Goal: Task Accomplishment & Management: Complete application form

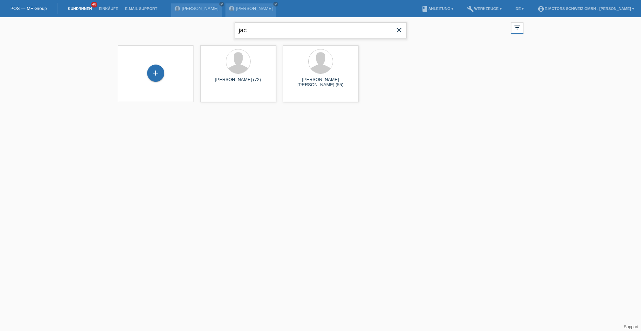
click at [254, 31] on input "jac" at bounding box center [321, 30] width 172 height 16
type input "j"
type input "Axmed"
click at [161, 71] on div "+" at bounding box center [155, 73] width 17 height 17
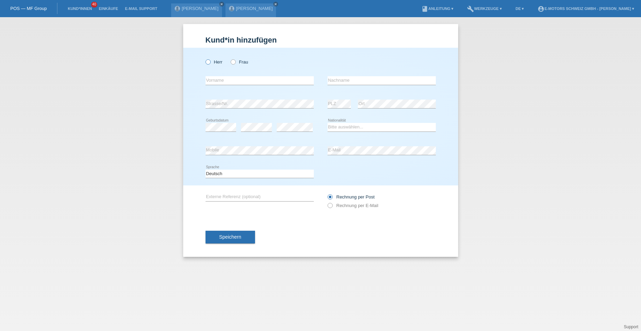
click at [204, 58] on icon at bounding box center [204, 58] width 0 height 0
click at [209, 62] on input "Herr" at bounding box center [207, 61] width 4 height 4
radio input "true"
click at [209, 82] on input "text" at bounding box center [259, 80] width 108 height 9
type input "Axmed"
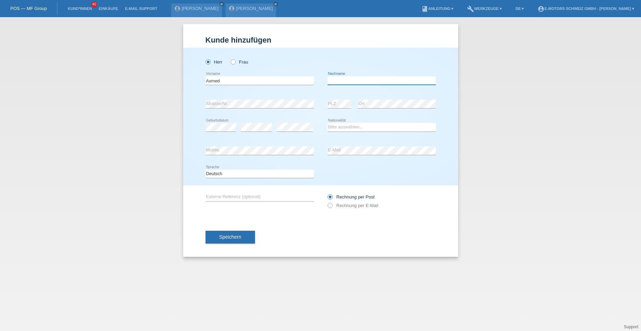
click at [342, 82] on input "text" at bounding box center [381, 80] width 108 height 9
type input "Xuseen Maxamuud"
click at [342, 127] on select "Bitte auswählen... Schweiz Deutschland Liechtenstein Österreich ------------ Af…" at bounding box center [381, 127] width 108 height 8
select select "SO"
click at [327, 123] on select "Bitte auswählen... Schweiz Deutschland Liechtenstein Österreich ------------ Af…" at bounding box center [381, 127] width 108 height 8
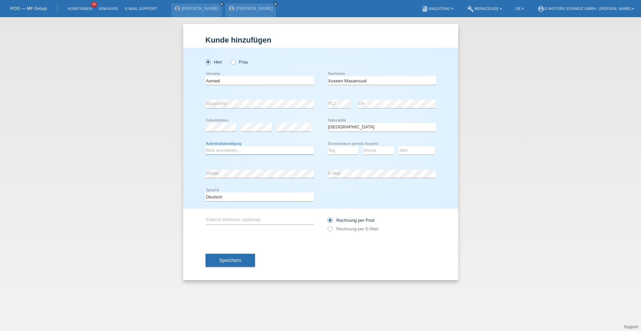
click at [218, 148] on select "Bitte auswählen... C B B - Flüchtlingsstatus Andere" at bounding box center [259, 150] width 108 height 8
select select "B"
click at [205, 146] on select "Bitte auswählen... C B B - Flüchtlingsstatus Andere" at bounding box center [259, 150] width 108 height 8
click at [330, 151] on select "Tag 01 02 03 04 05 06 07 08 09 10 11" at bounding box center [342, 150] width 31 height 8
select select "17"
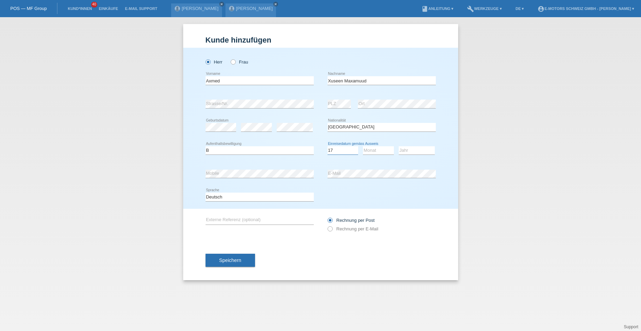
click at [327, 146] on select "Tag 01 02 03 04 05 06 07 08 09 10 11" at bounding box center [342, 150] width 31 height 8
click at [377, 152] on select "Monat 01 02 03 04 05 06 07 08 09 10 11" at bounding box center [378, 150] width 31 height 8
select select "11"
click at [363, 146] on select "Monat 01 02 03 04 05 06 07 08 09 10 11" at bounding box center [378, 150] width 31 height 8
click at [408, 150] on select "Jahr 2025 2024 2023 2022 2021 2020 2019 2018 2017 2016 2015 2014 2013 2012 2011…" at bounding box center [417, 150] width 36 height 8
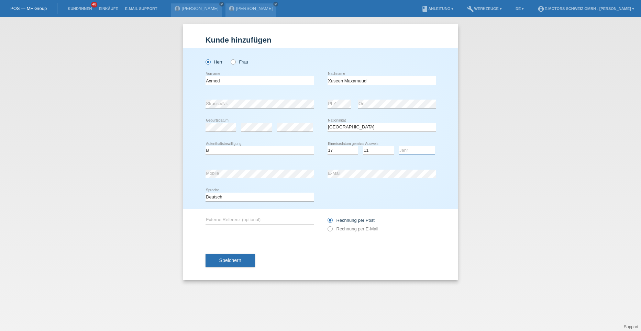
select select "2008"
click at [399, 146] on select "Jahr 2025 2024 2023 2022 2021 2020 2019 2018 2017 2016 2015 2014 2013 2012 2011…" at bounding box center [417, 150] width 36 height 8
click at [230, 268] on div "Speichern" at bounding box center [320, 261] width 230 height 40
click at [231, 263] on button "Speichern" at bounding box center [229, 260] width 49 height 13
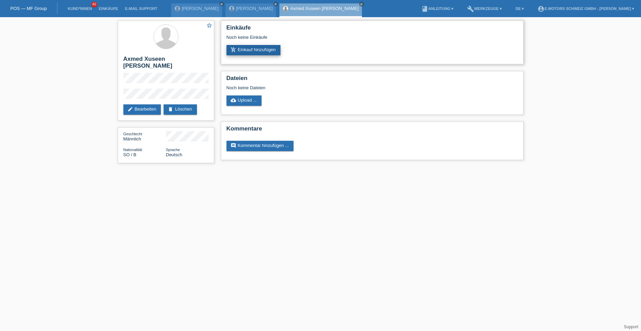
click at [251, 49] on link "add_shopping_cart Einkauf hinzufügen" at bounding box center [253, 50] width 54 height 10
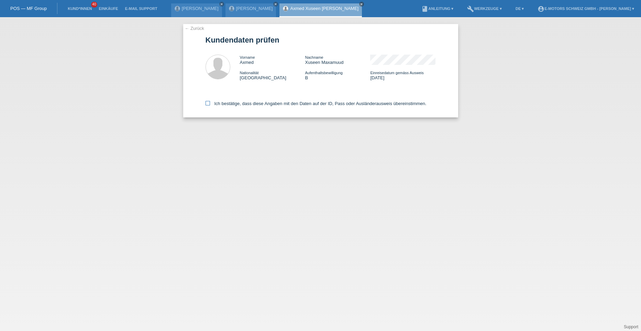
click at [210, 102] on icon at bounding box center [207, 103] width 4 height 4
click at [210, 102] on input "Ich bestätige, dass diese Angaben mit den Daten auf der ID, Pass oder Ausländer…" at bounding box center [207, 103] width 4 height 4
checkbox input "true"
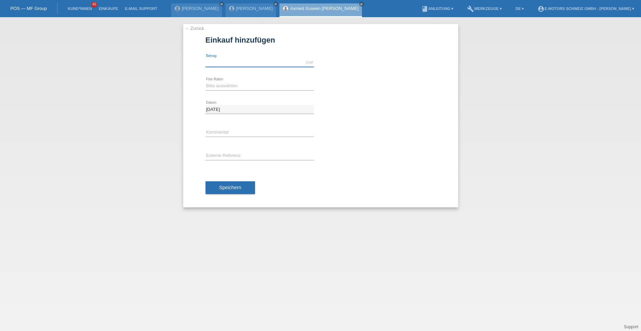
click at [227, 58] on input "text" at bounding box center [259, 62] width 108 height 9
type input "3790.00"
click at [212, 86] on select "Bitte auswählen 12 Raten 24 Raten 36 Raten 48 Raten" at bounding box center [259, 86] width 108 height 8
select select "214"
click at [205, 82] on select "Bitte auswählen 12 Raten 24 Raten 36 Raten 48 Raten" at bounding box center [259, 86] width 108 height 8
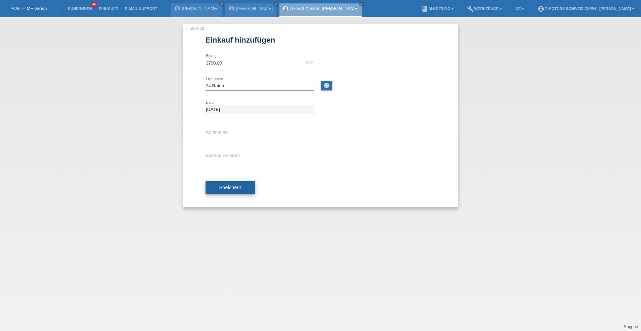
click at [230, 188] on span "Speichern" at bounding box center [230, 187] width 22 height 5
